Goal: Obtain resource: Download file/media

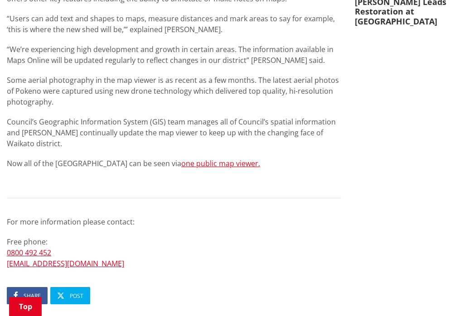
scroll to position [467, 0]
click at [188, 159] on link "one public map viewer." at bounding box center [220, 164] width 79 height 10
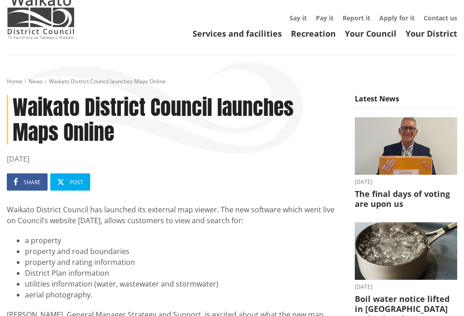
scroll to position [35, 0]
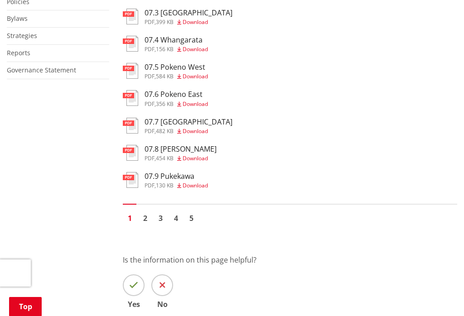
scroll to position [638, 0]
click at [144, 212] on link "2" at bounding box center [145, 219] width 14 height 14
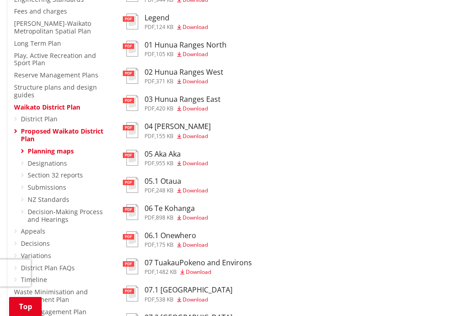
scroll to position [298, 0]
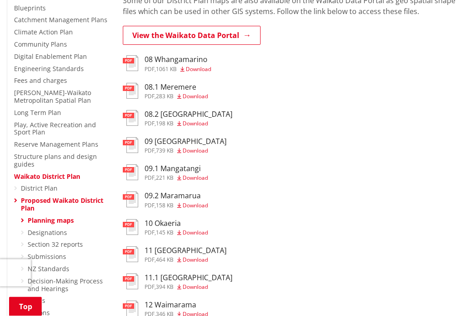
scroll to position [238, 0]
click at [196, 207] on span "Download" at bounding box center [194, 205] width 25 height 8
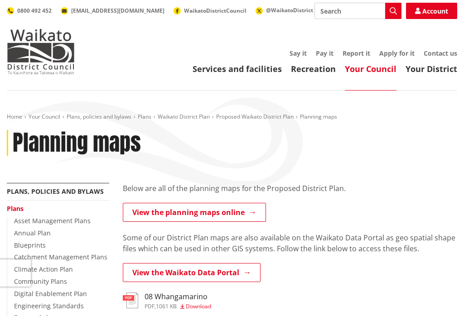
scroll to position [252, 0]
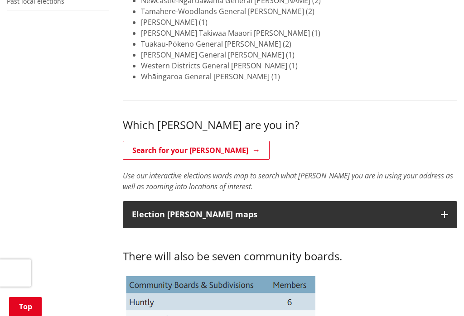
scroll to position [308, 0]
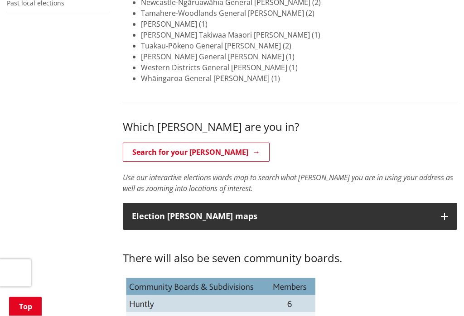
click at [155, 215] on p "Election [PERSON_NAME] maps" at bounding box center [282, 216] width 300 height 9
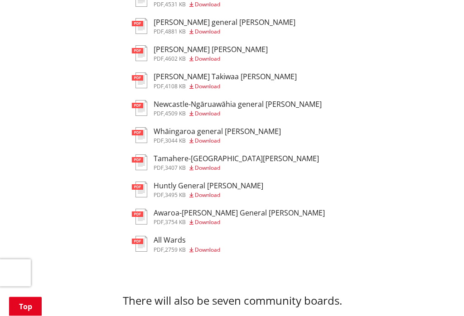
scroll to position [584, 0]
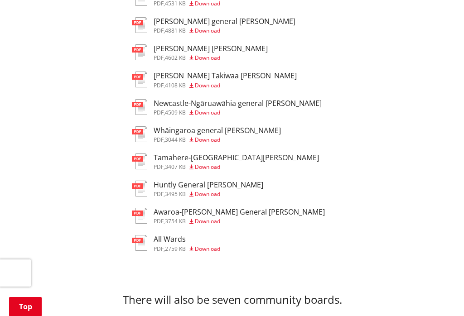
click at [205, 245] on span "Download" at bounding box center [207, 249] width 25 height 8
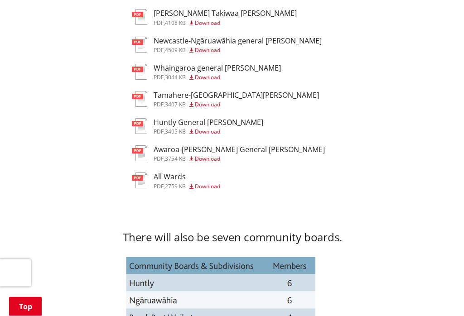
scroll to position [648, 0]
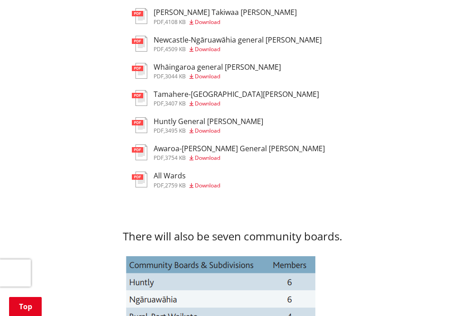
click at [211, 154] on span "Download" at bounding box center [207, 158] width 25 height 8
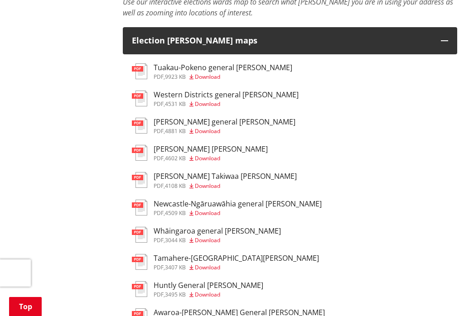
scroll to position [483, 0]
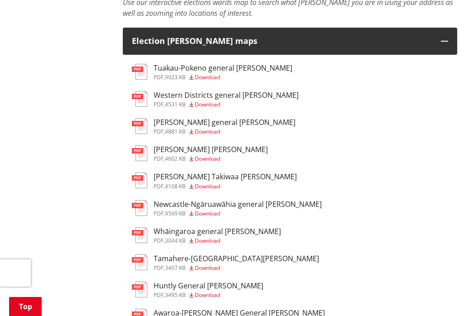
click at [203, 74] on span "Download" at bounding box center [207, 77] width 25 height 8
